Goal: Information Seeking & Learning: Learn about a topic

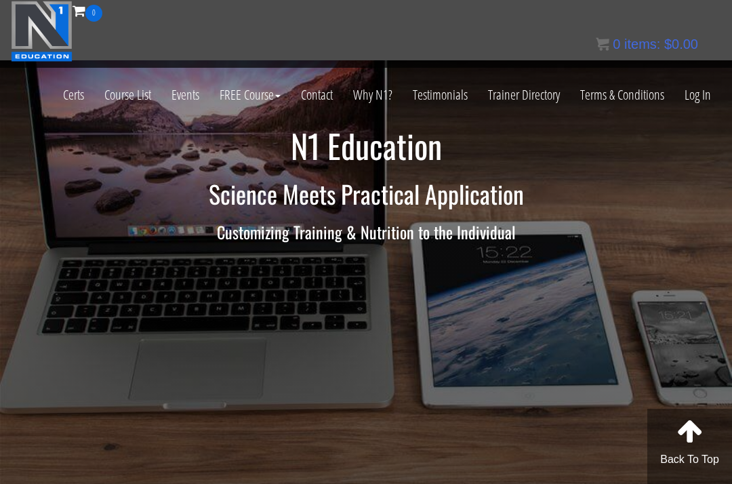
click at [698, 100] on link "Log In" at bounding box center [697, 95] width 47 height 66
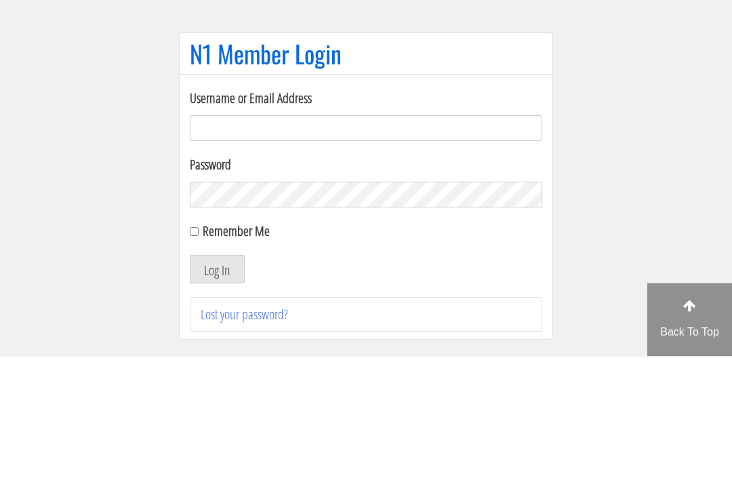
type input "[EMAIL_ADDRESS][DOMAIN_NAME]"
click at [217, 383] on button "Log In" at bounding box center [217, 397] width 55 height 28
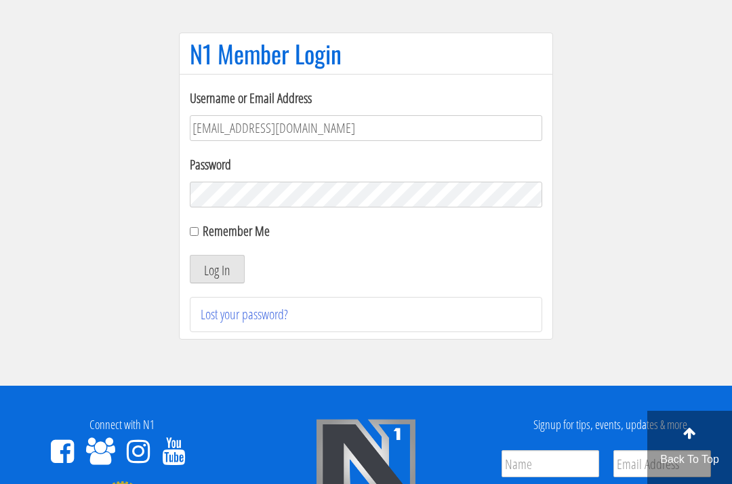
click at [230, 277] on button "Log In" at bounding box center [217, 269] width 55 height 28
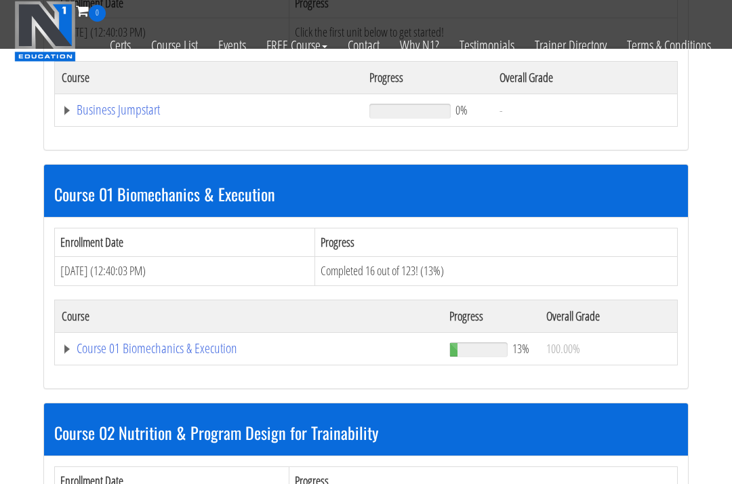
scroll to position [630, 0]
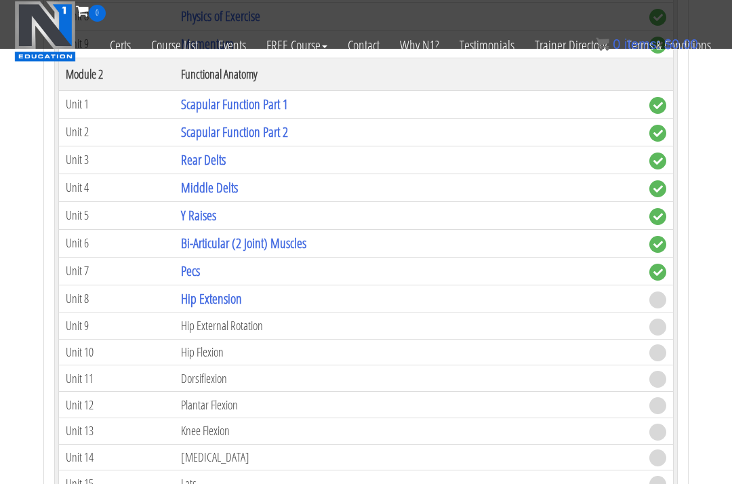
scroll to position [1159, 0]
click at [219, 290] on link "Hip Extension" at bounding box center [211, 299] width 61 height 18
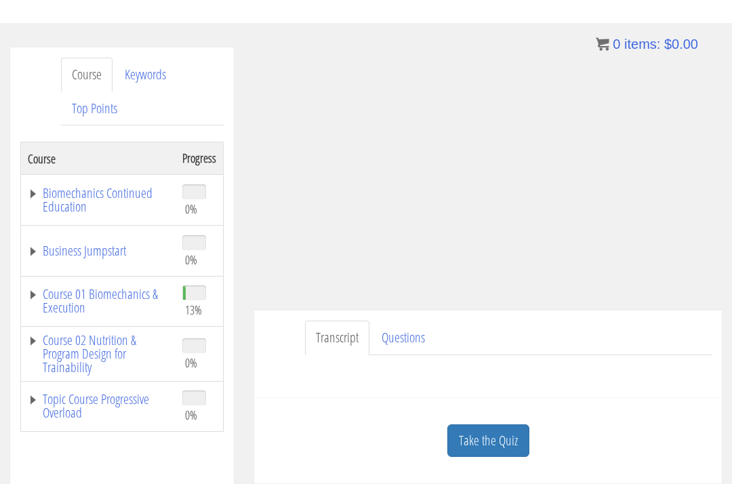
click at [502, 424] on link "Take the Quiz" at bounding box center [488, 440] width 82 height 33
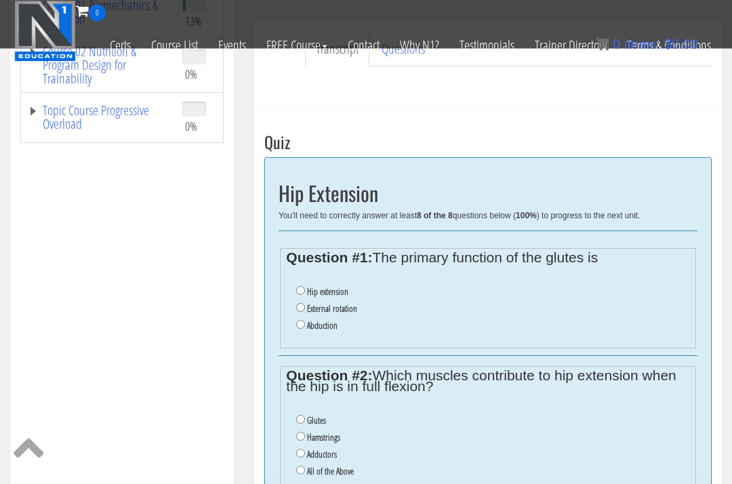
scroll to position [386, 0]
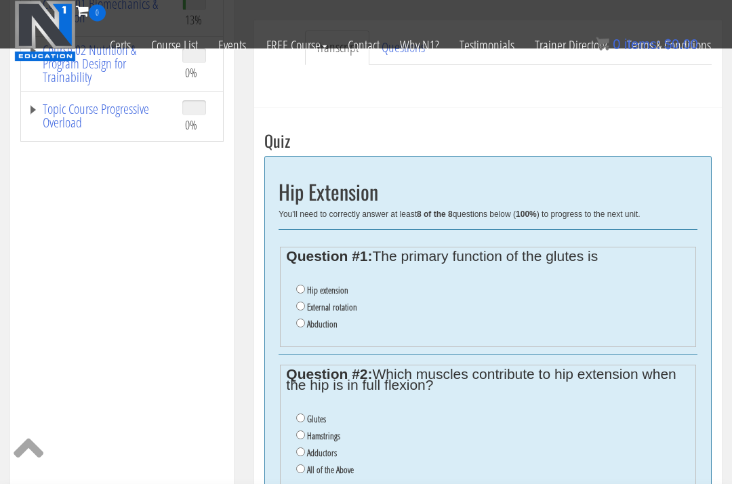
click at [300, 428] on li "Hamstrings" at bounding box center [492, 436] width 393 height 17
click at [305, 431] on input "Hamstrings" at bounding box center [300, 435] width 9 height 9
radio input "true"
click at [300, 285] on input "Hip extension" at bounding box center [300, 289] width 9 height 9
radio input "true"
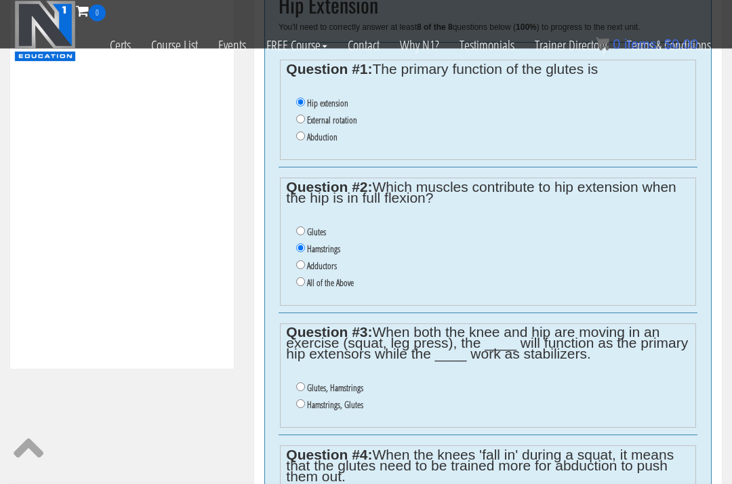
scroll to position [576, 0]
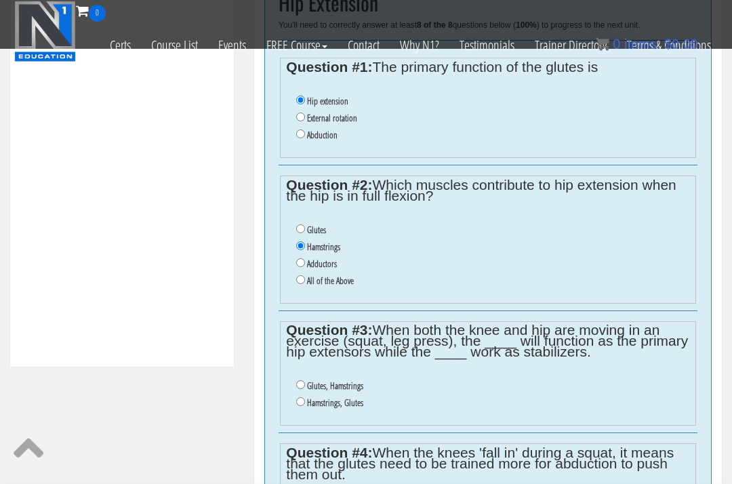
click at [297, 380] on input "Glutes, Hamstrings" at bounding box center [300, 384] width 9 height 9
radio input "true"
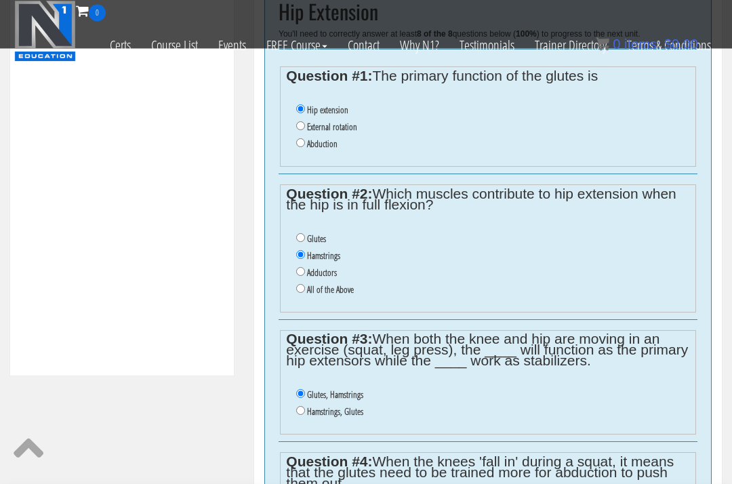
scroll to position [569, 0]
